Goal: Task Accomplishment & Management: Manage account settings

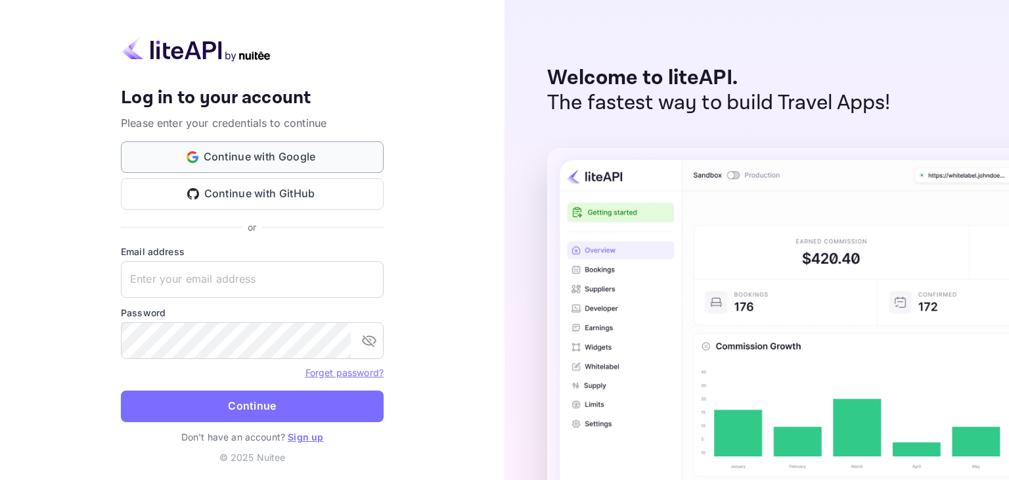
click at [276, 164] on button "Continue with Google" at bounding box center [252, 157] width 263 height 32
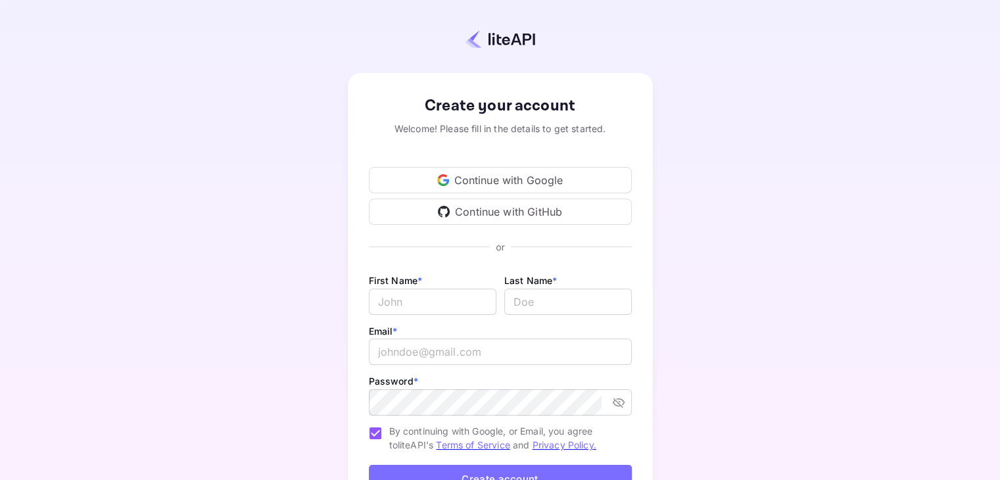
click at [459, 183] on div "Continue with Google" at bounding box center [500, 180] width 263 height 26
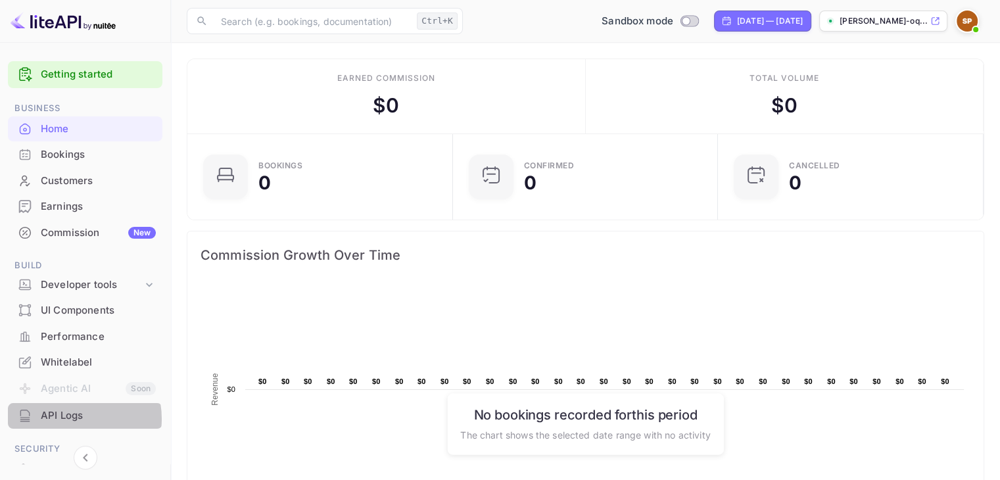
click at [66, 419] on div "API Logs" at bounding box center [98, 415] width 115 height 15
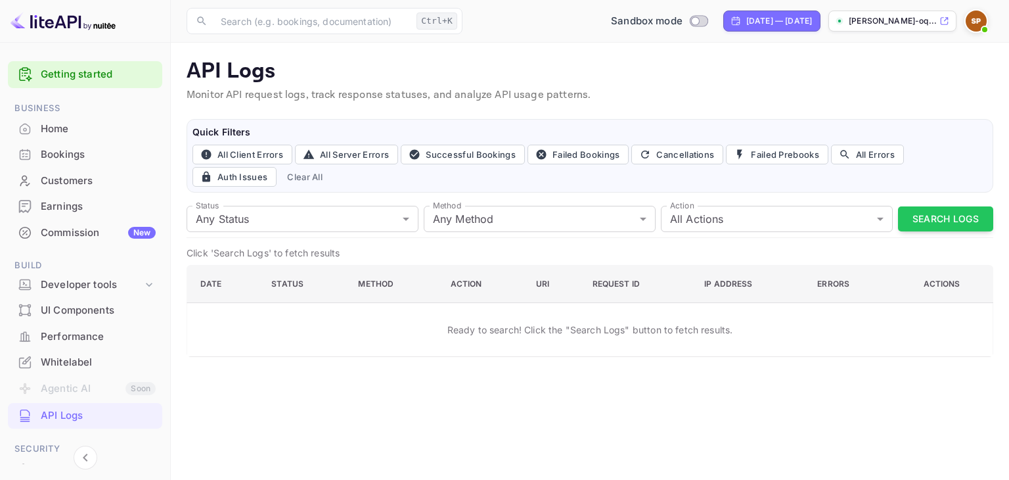
click at [975, 16] on img at bounding box center [976, 21] width 21 height 21
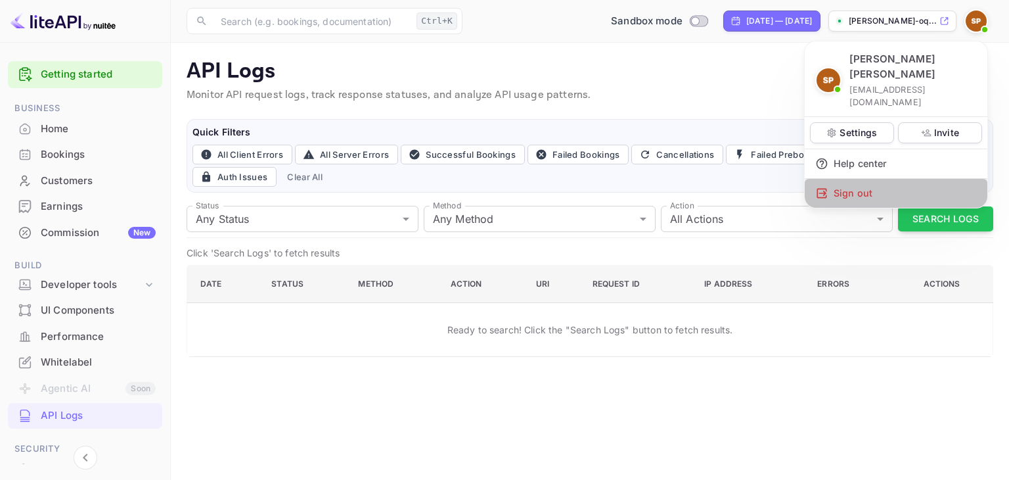
click at [852, 179] on div "Sign out" at bounding box center [896, 193] width 183 height 29
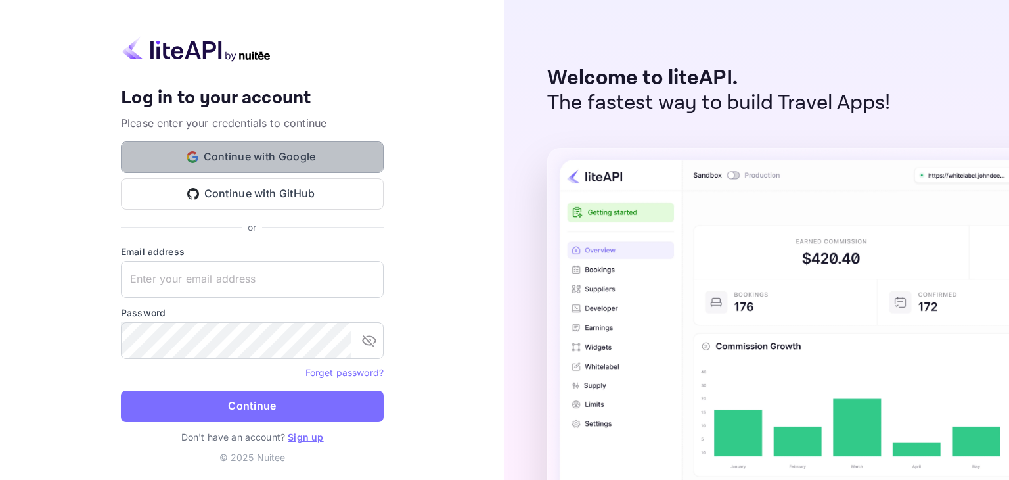
click at [259, 150] on button "Continue with Google" at bounding box center [252, 157] width 263 height 32
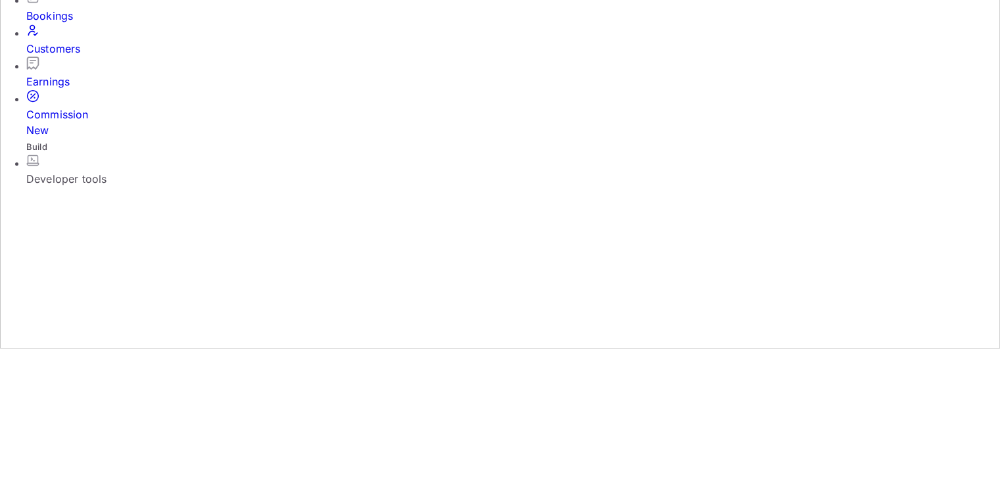
scroll to position [131, 0]
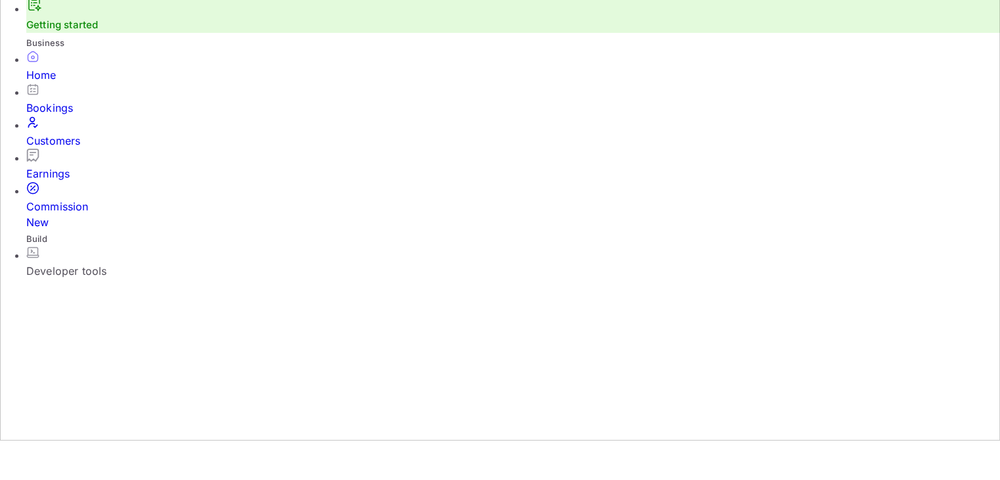
scroll to position [39, 0]
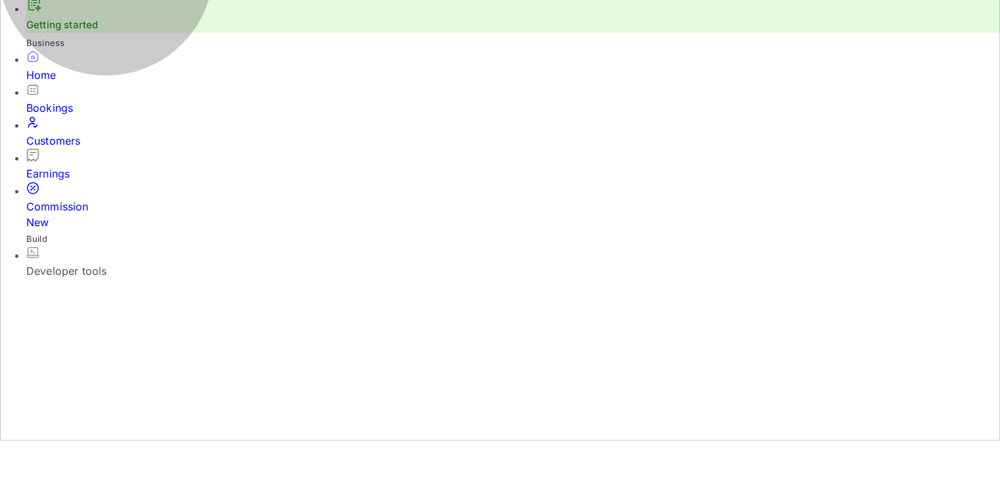
click at [114, 263] on div "Developer tools" at bounding box center [512, 271] width 973 height 16
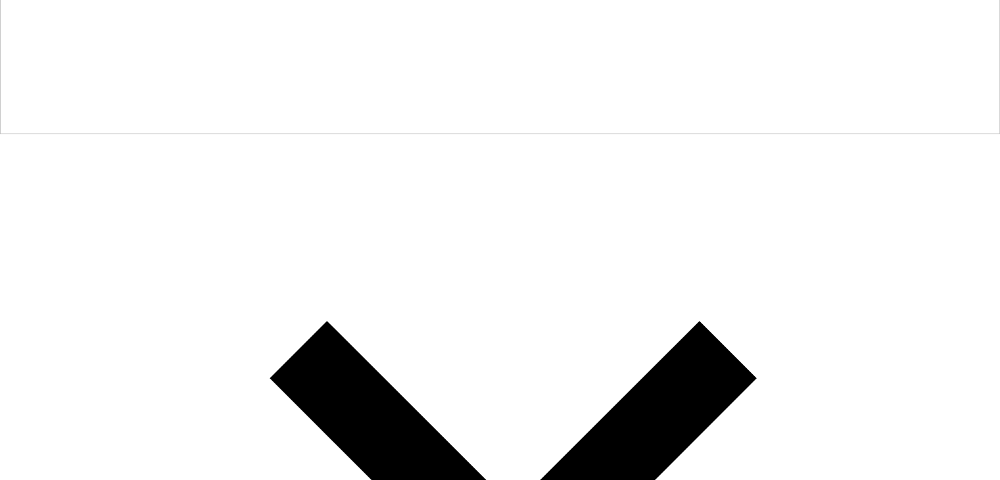
scroll to position [348, 0]
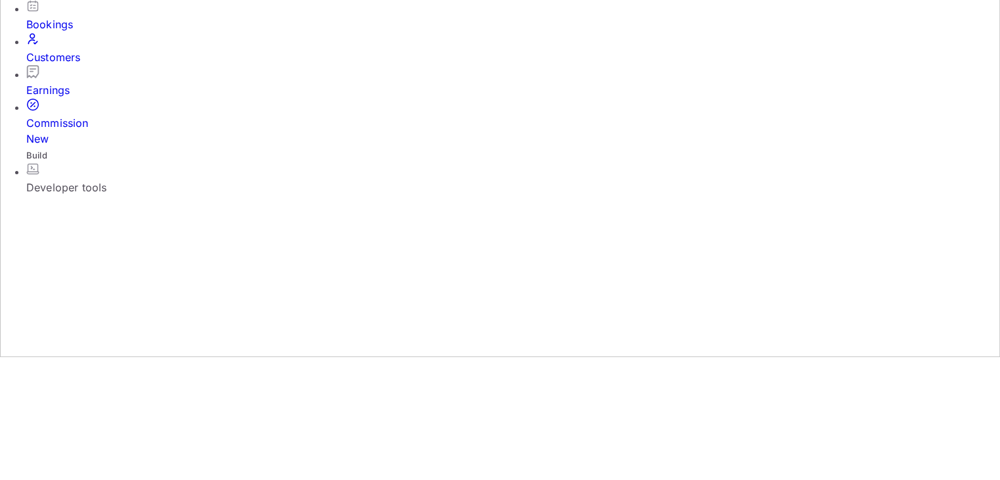
scroll to position [0, 0]
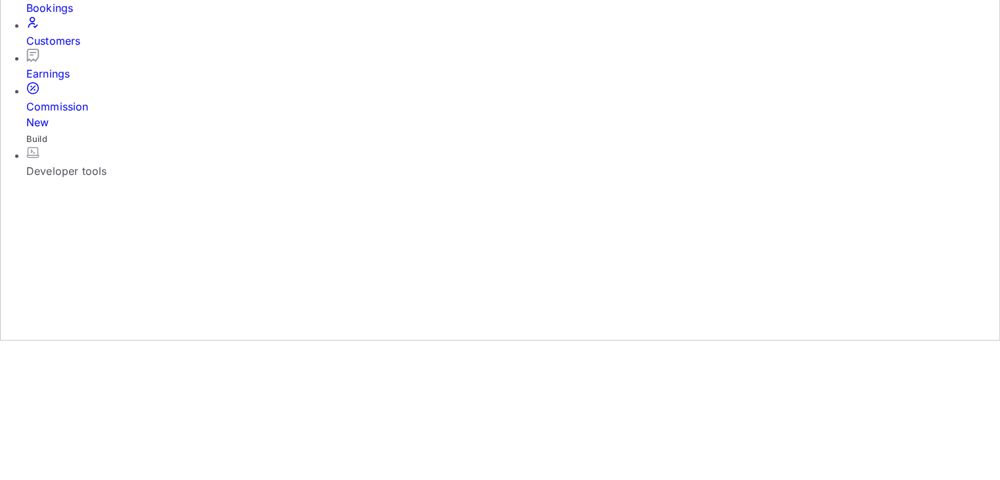
scroll to position [348, 0]
